Goal: Task Accomplishment & Management: Complete application form

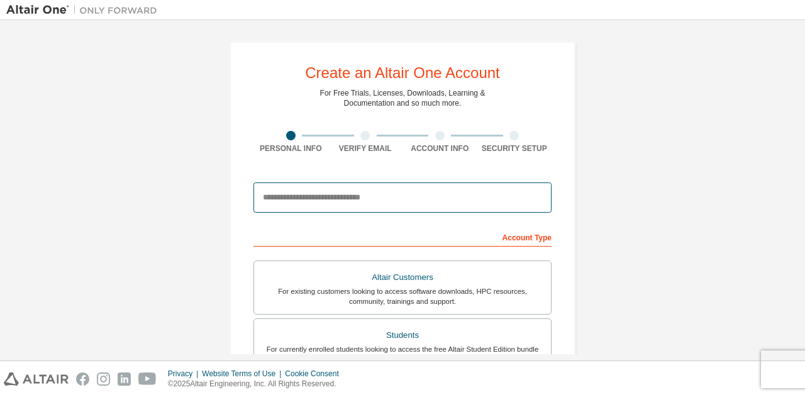
click at [352, 198] on input "email" at bounding box center [402, 197] width 298 height 30
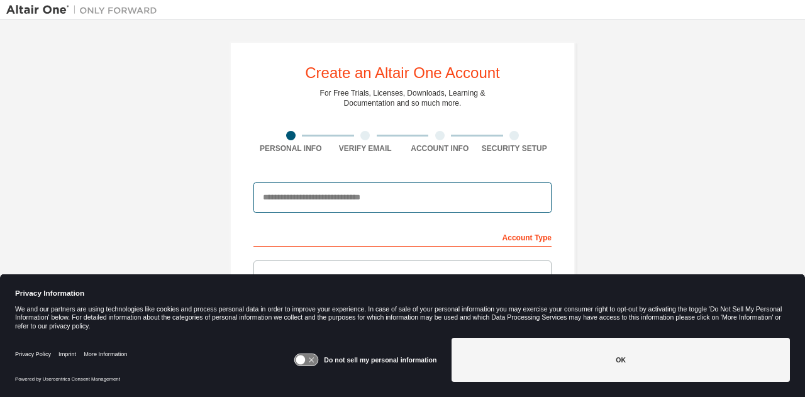
click at [352, 198] on input "email" at bounding box center [402, 197] width 298 height 30
type input "**********"
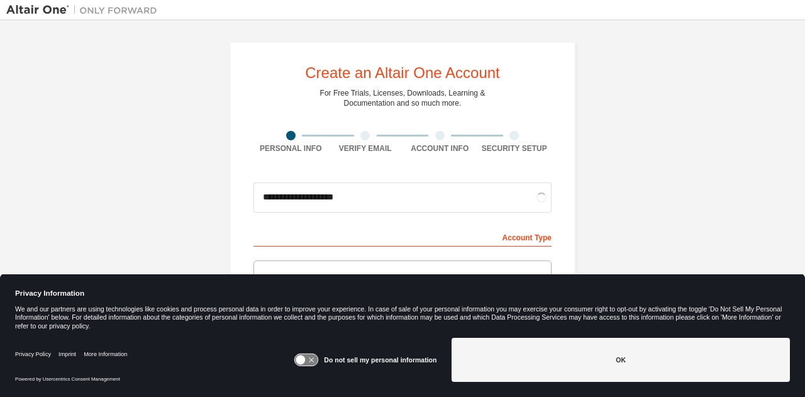
click at [308, 355] on icon at bounding box center [306, 360] width 23 height 12
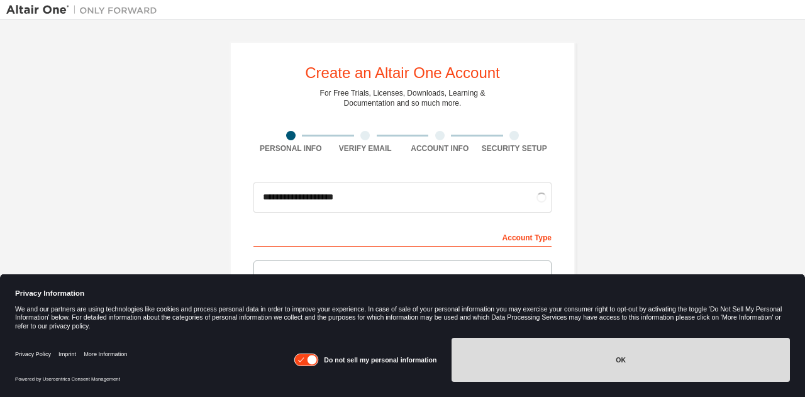
click at [523, 364] on button "OK" at bounding box center [621, 360] width 338 height 44
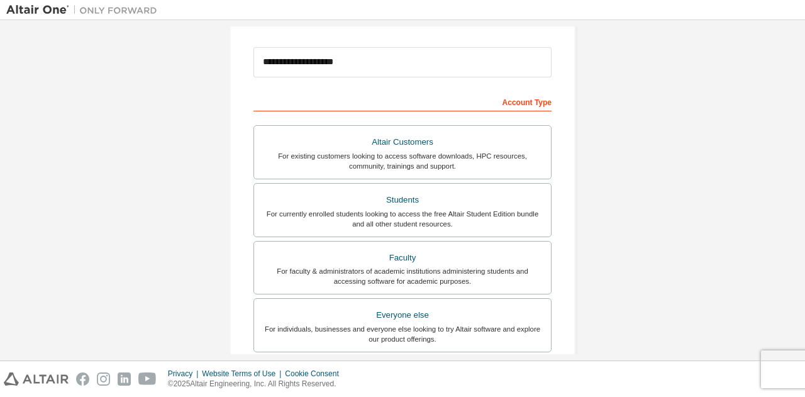
scroll to position [136, 0]
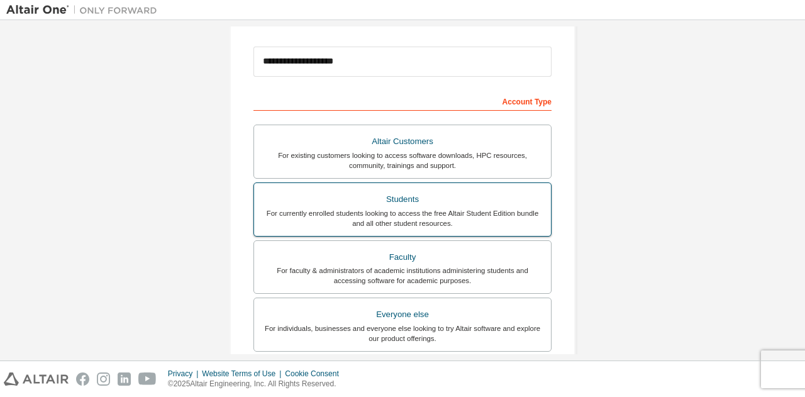
click at [413, 210] on div "For currently enrolled students looking to access the free Altair Student Editi…" at bounding box center [403, 218] width 282 height 20
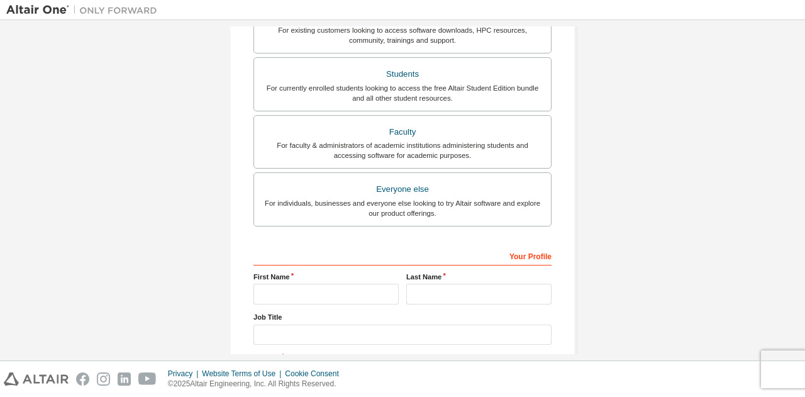
scroll to position [268, 0]
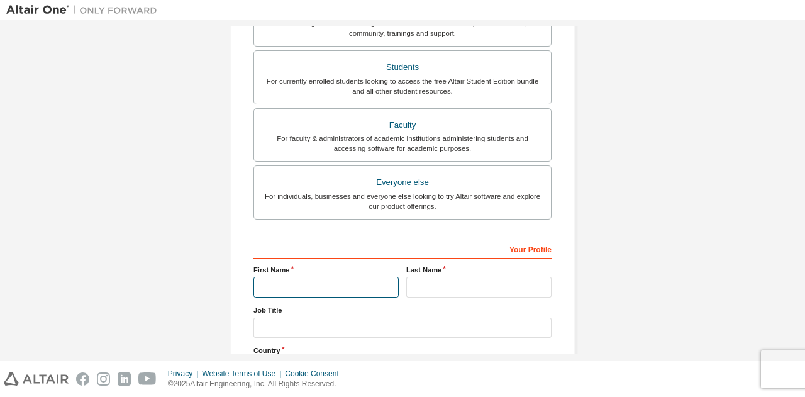
click at [322, 284] on input "text" at bounding box center [325, 287] width 145 height 21
type input "******"
click at [402, 289] on div "Last Name" at bounding box center [478, 281] width 153 height 33
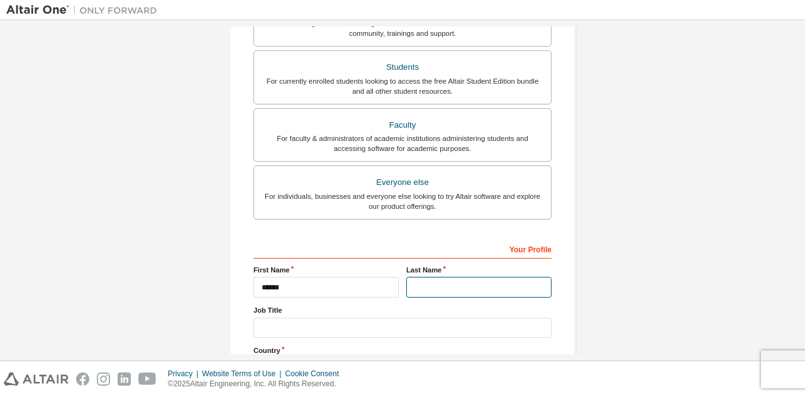
click at [413, 285] on input "text" at bounding box center [478, 287] width 145 height 21
type input "*****"
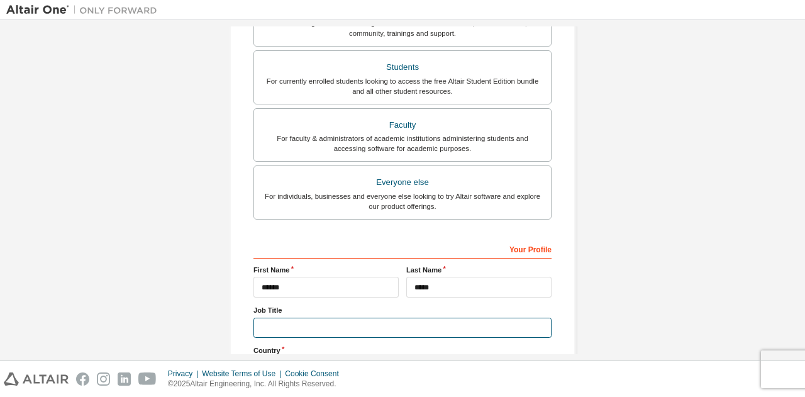
click at [350, 318] on input "text" at bounding box center [402, 328] width 298 height 21
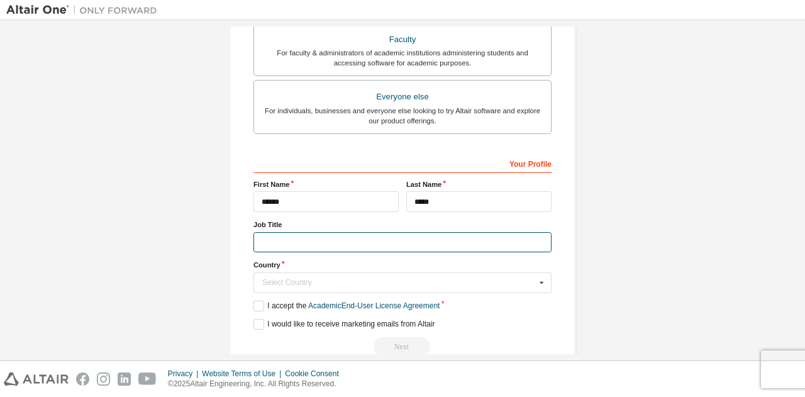
scroll to position [357, 0]
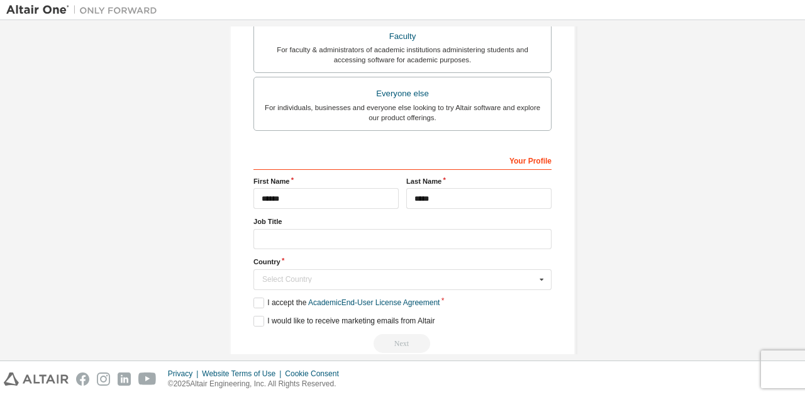
click at [287, 259] on label "Country" at bounding box center [402, 262] width 298 height 10
click at [281, 270] on input "text" at bounding box center [403, 279] width 297 height 19
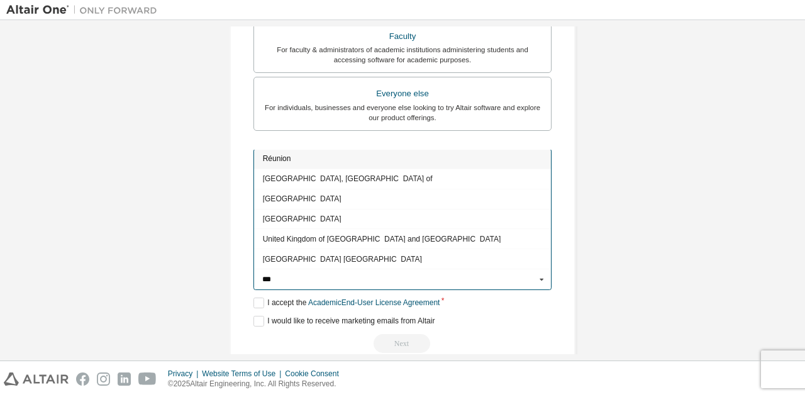
scroll to position [0, 0]
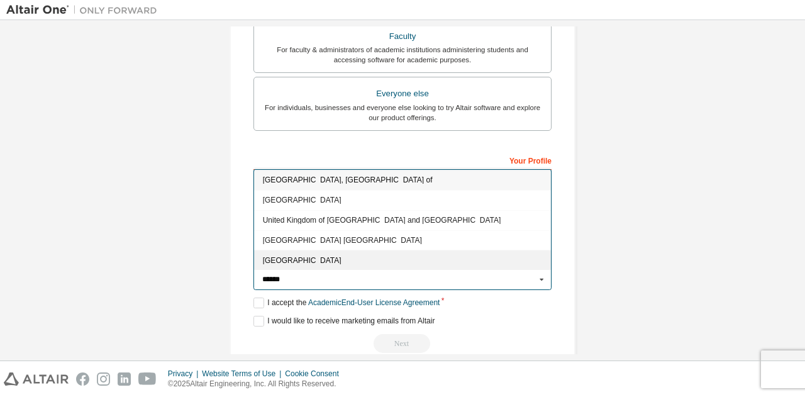
type input "******"
click at [317, 260] on div "[GEOGRAPHIC_DATA]" at bounding box center [402, 260] width 297 height 20
type input "***"
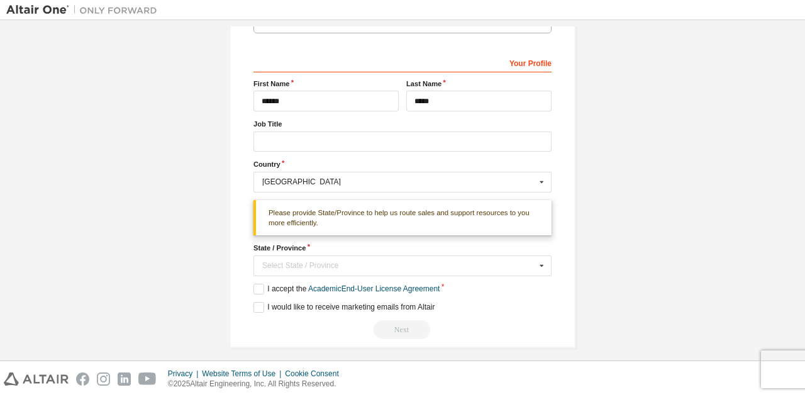
scroll to position [455, 0]
click at [450, 261] on div "Select State / Province" at bounding box center [399, 265] width 274 height 8
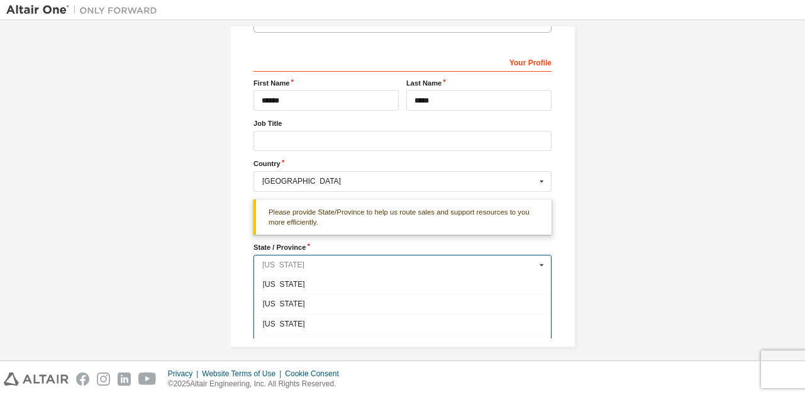
scroll to position [242, 0]
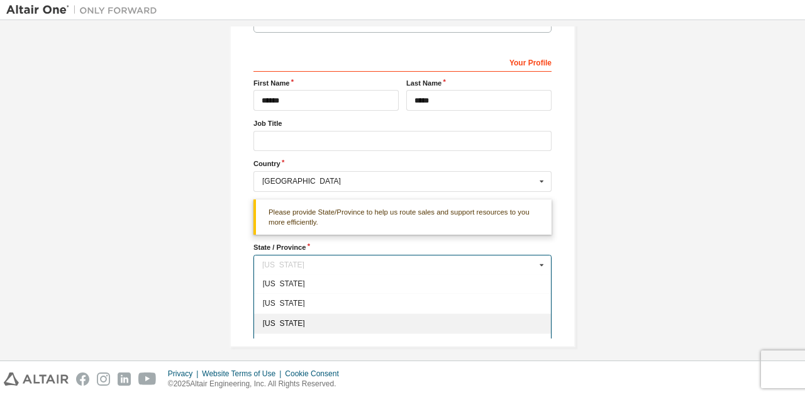
click at [291, 319] on span "[US_STATE]" at bounding box center [403, 323] width 280 height 8
type input "**"
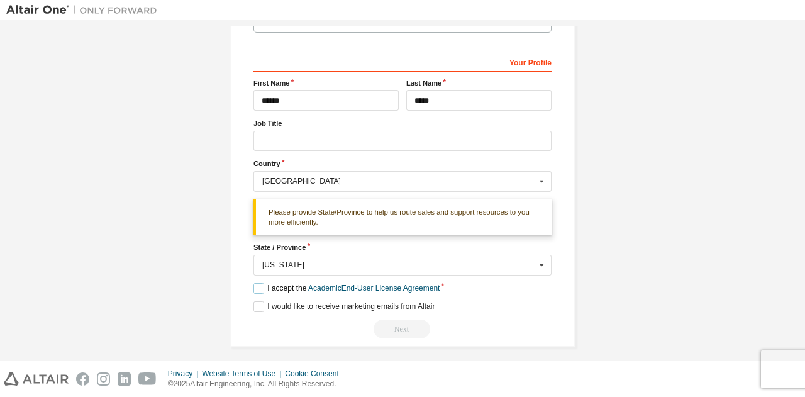
click at [254, 284] on label "I accept the Academic End-User License Agreement" at bounding box center [346, 288] width 186 height 11
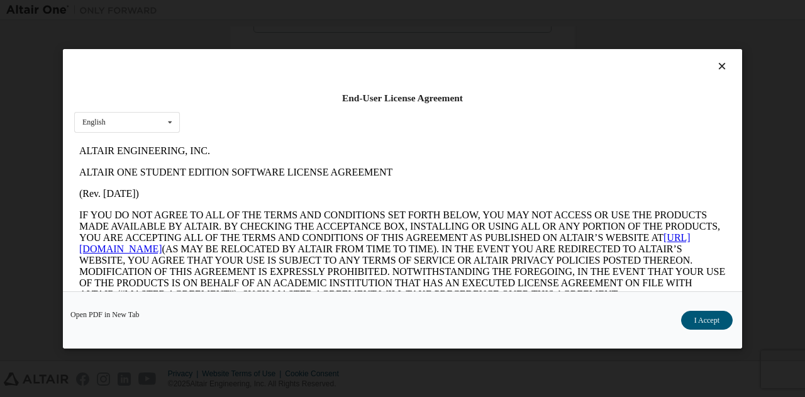
scroll to position [0, 0]
click at [701, 323] on button "I Accept" at bounding box center [707, 319] width 52 height 19
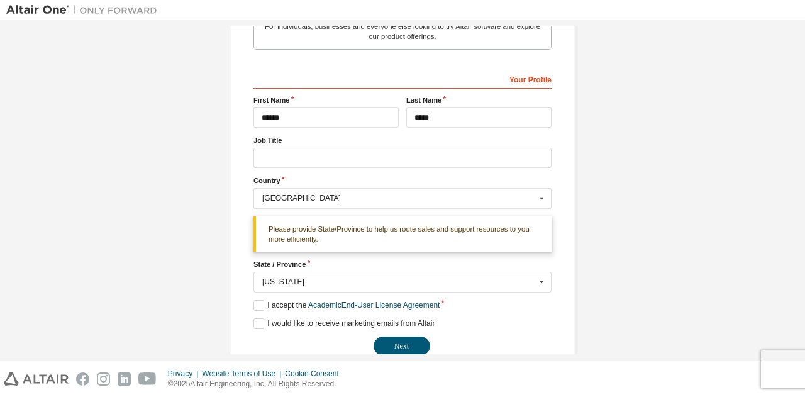
scroll to position [458, 0]
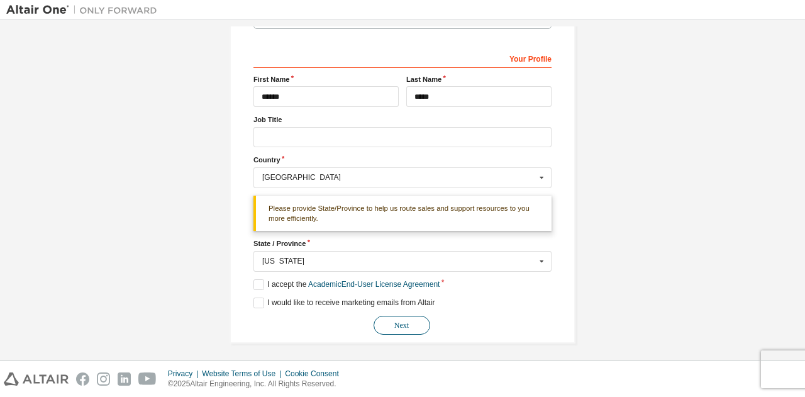
click at [385, 321] on button "Next" at bounding box center [402, 325] width 57 height 19
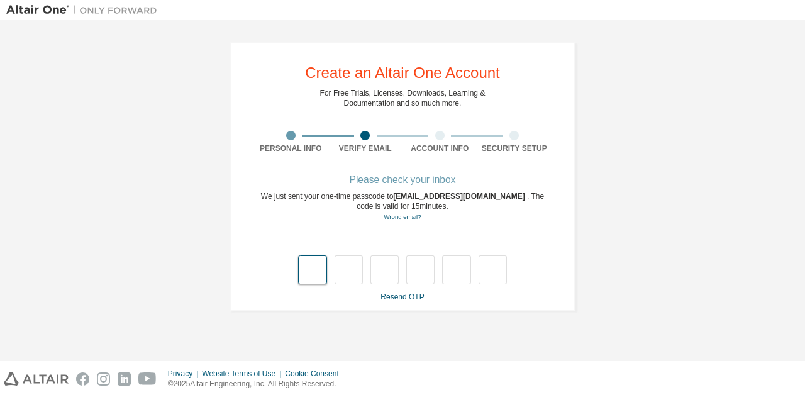
type input "*"
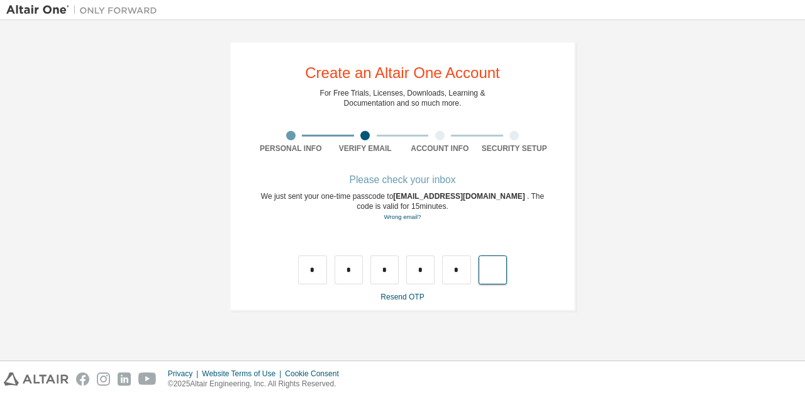
type input "*"
